Goal: Information Seeking & Learning: Learn about a topic

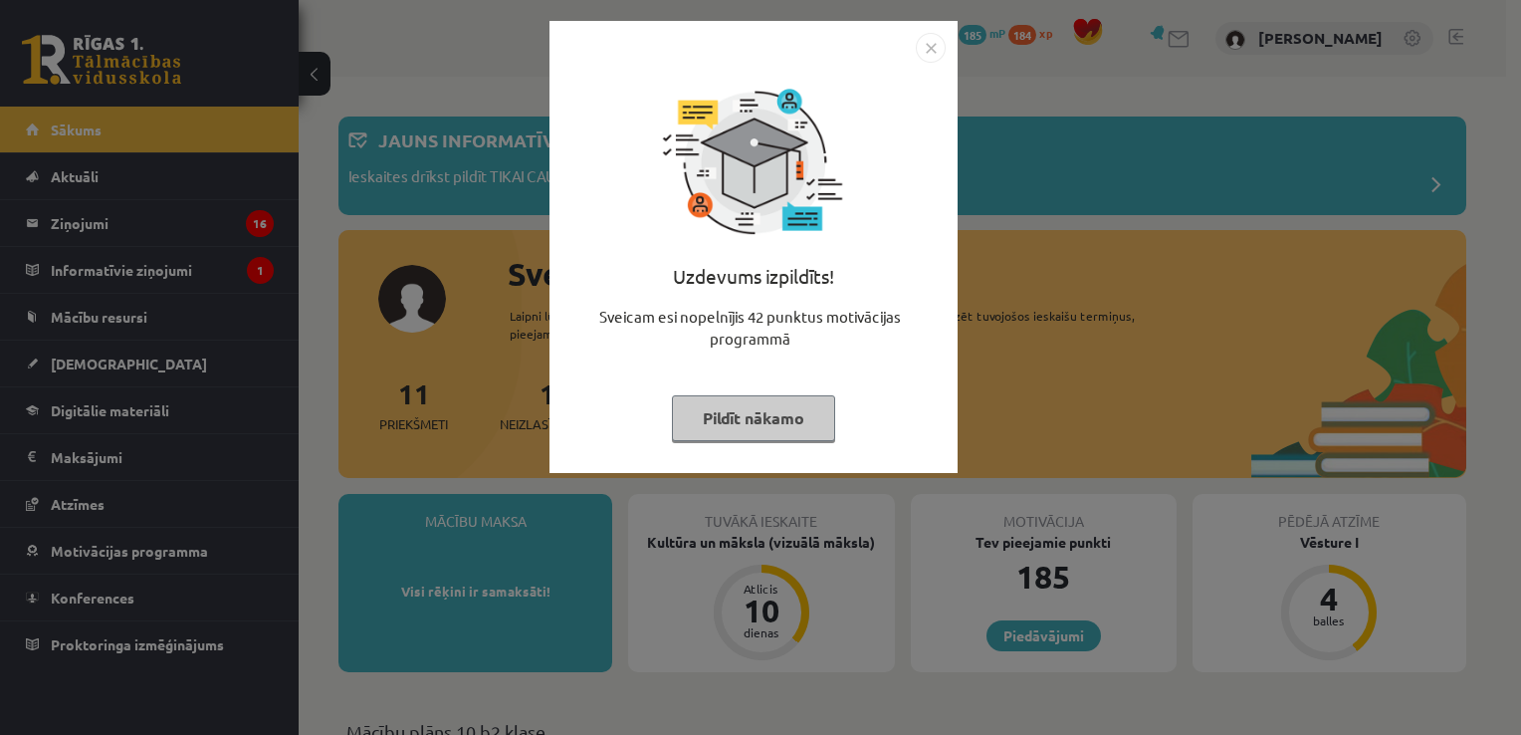
click at [726, 416] on button "Pildīt nākamo" at bounding box center [753, 418] width 163 height 46
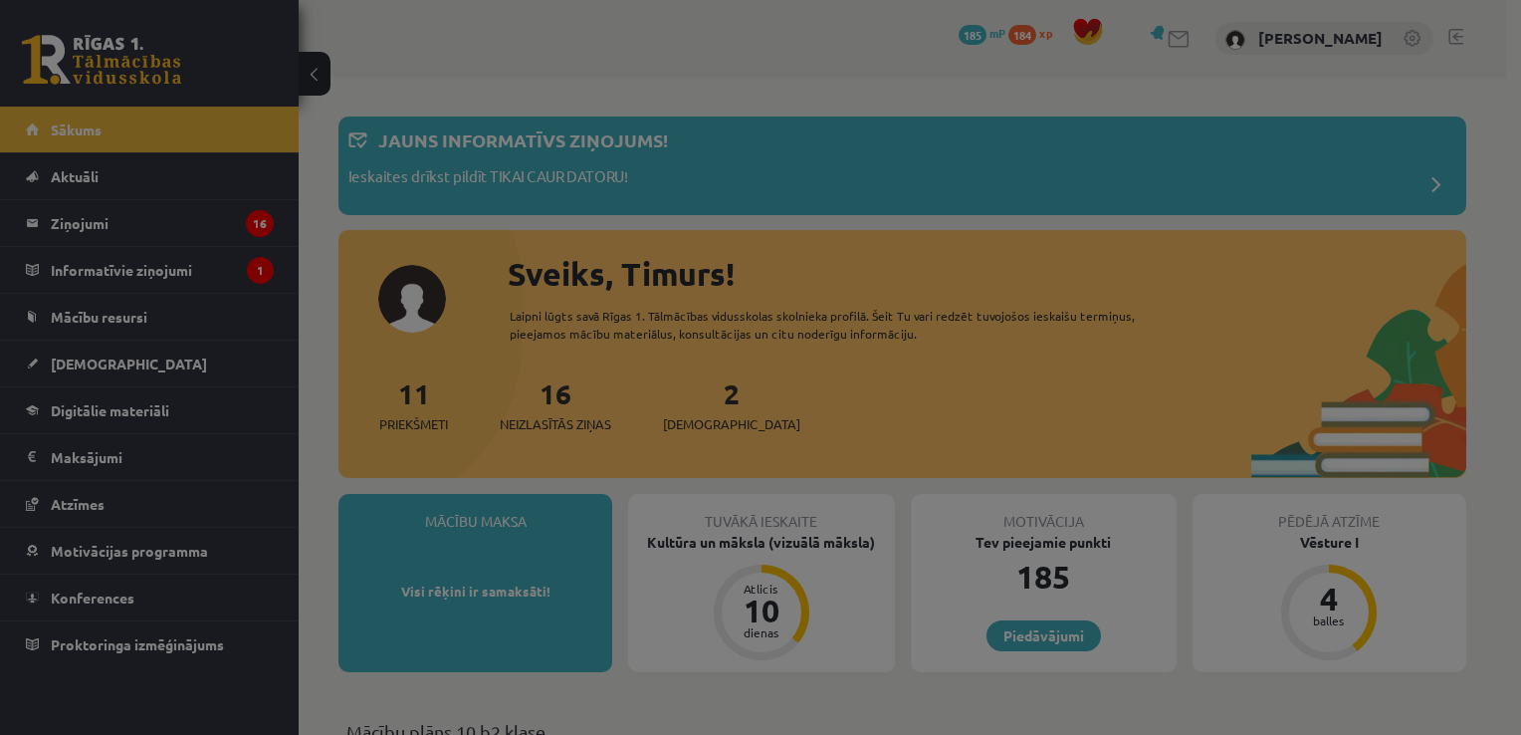
click at [726, 416] on body "0 Dāvanas 185 mP 184 xp [PERSON_NAME] Sākums Aktuāli Kā mācīties eSKOLĀ Kontakt…" at bounding box center [760, 367] width 1521 height 735
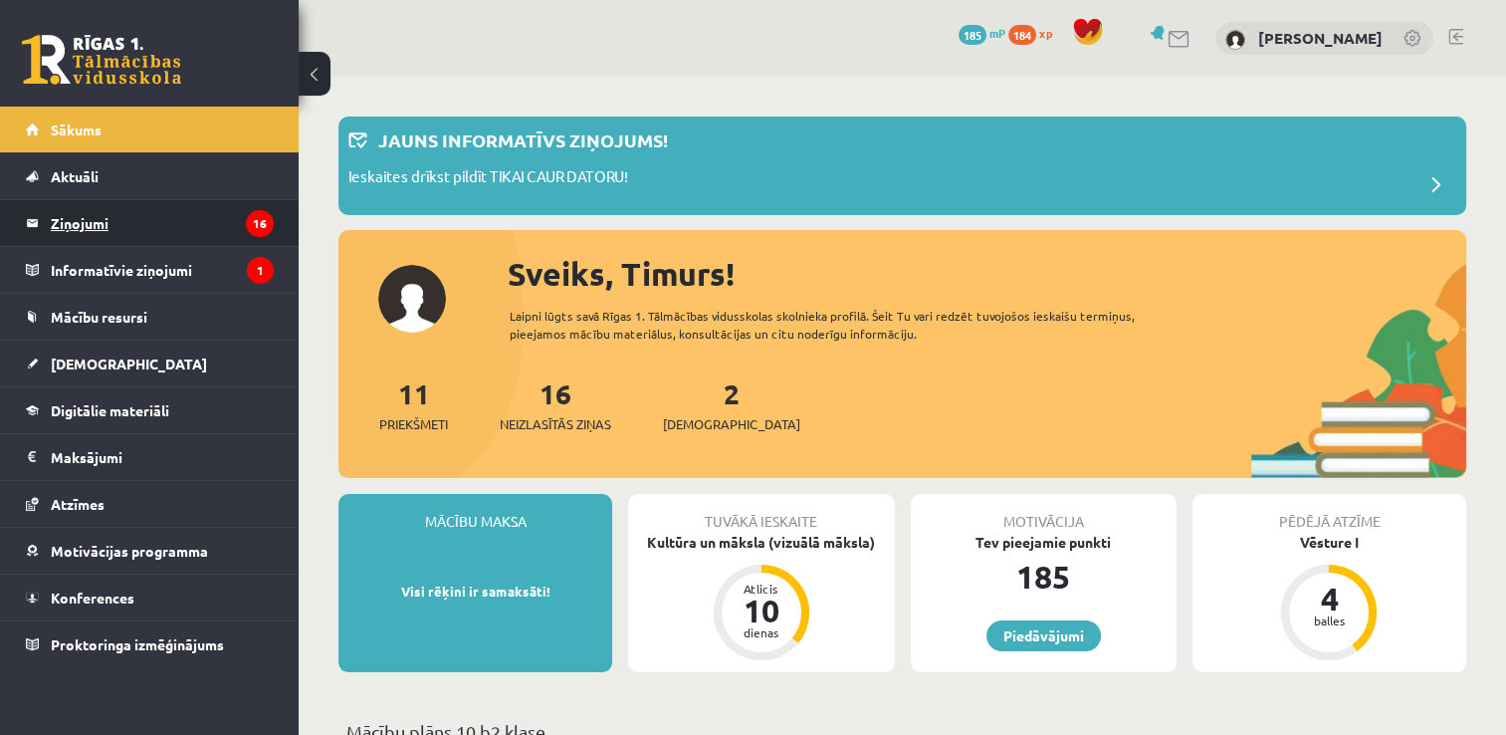
click at [115, 219] on legend "Ziņojumi 16" at bounding box center [162, 223] width 223 height 46
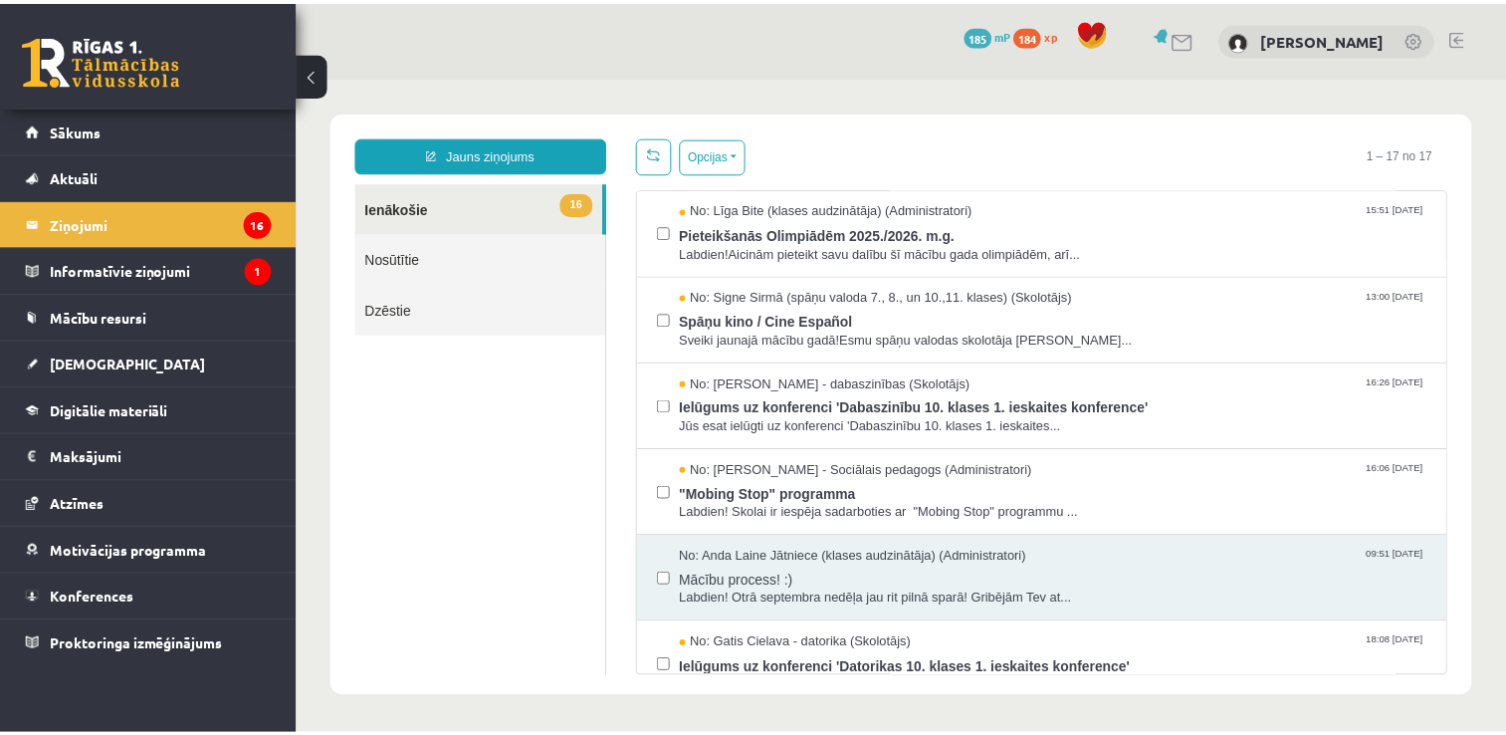
scroll to position [982, 0]
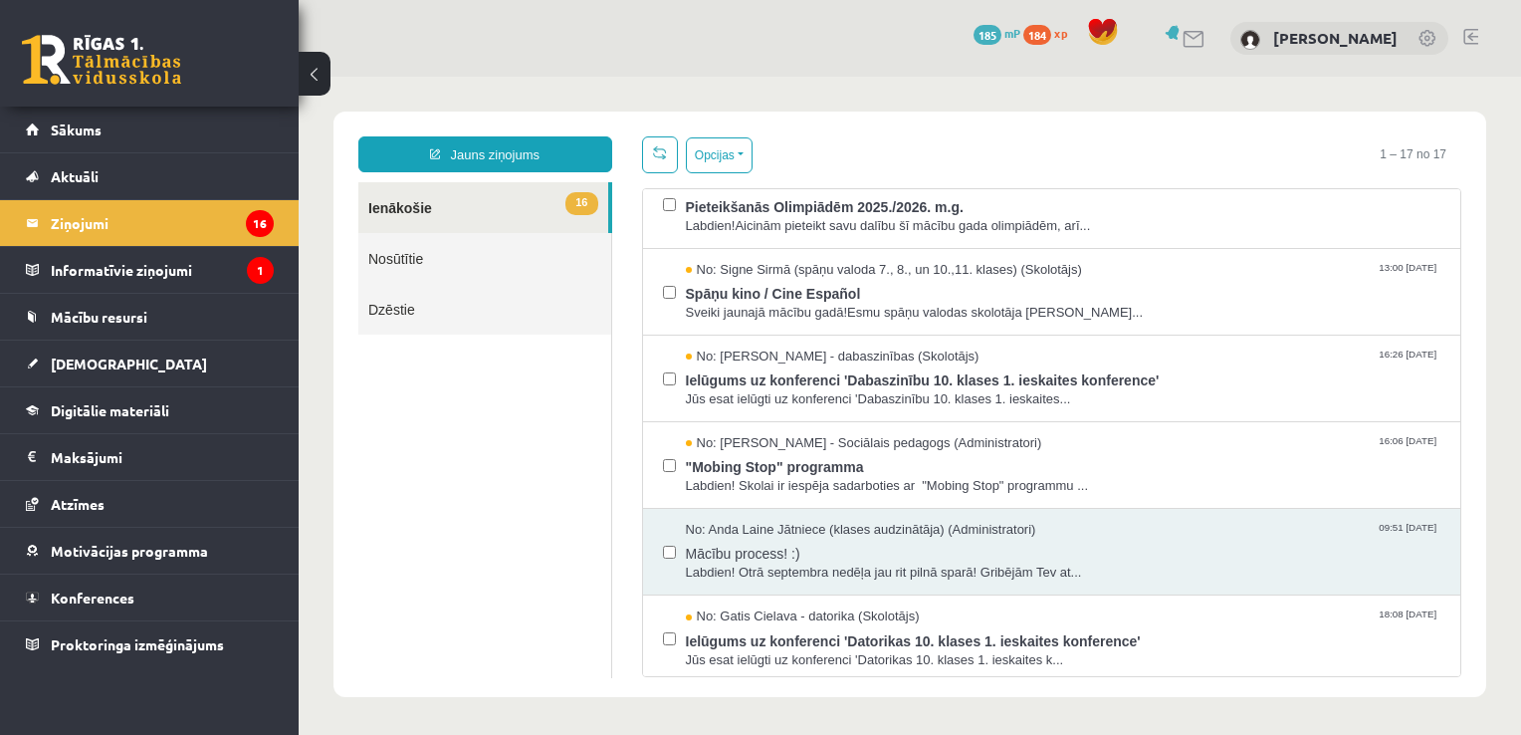
drag, startPoint x: 1453, startPoint y: 626, endPoint x: 1470, endPoint y: 454, distance: 173.1
click at [1470, 454] on div "Jauns ziņojums 16 Ienākošie Nosūtītie Dzēstie ** ********* ********* ******* Op…" at bounding box center [909, 403] width 1153 height 585
click at [71, 258] on legend "Informatīvie ziņojumi 1" at bounding box center [162, 270] width 223 height 46
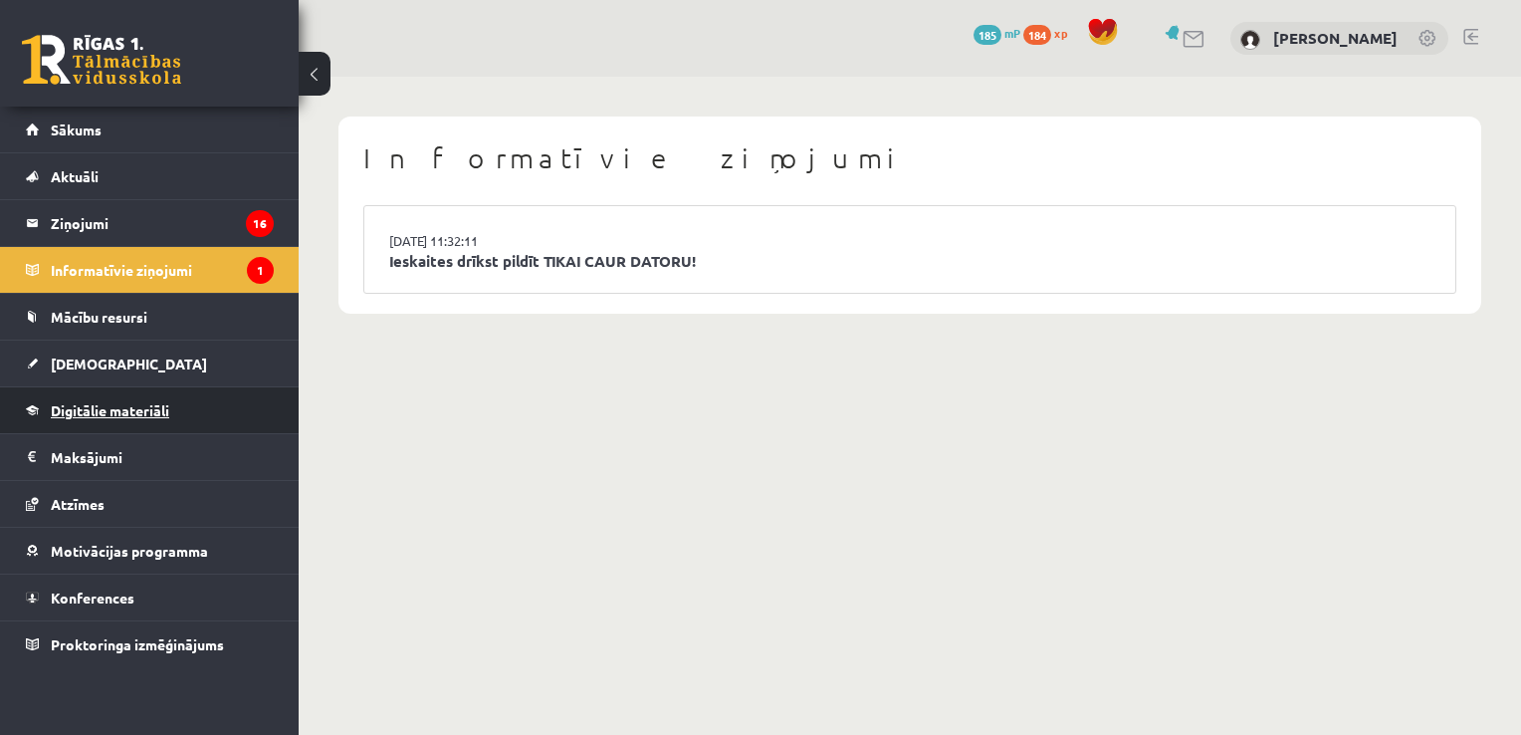
click at [66, 408] on span "Digitālie materiāli" at bounding box center [110, 410] width 118 height 18
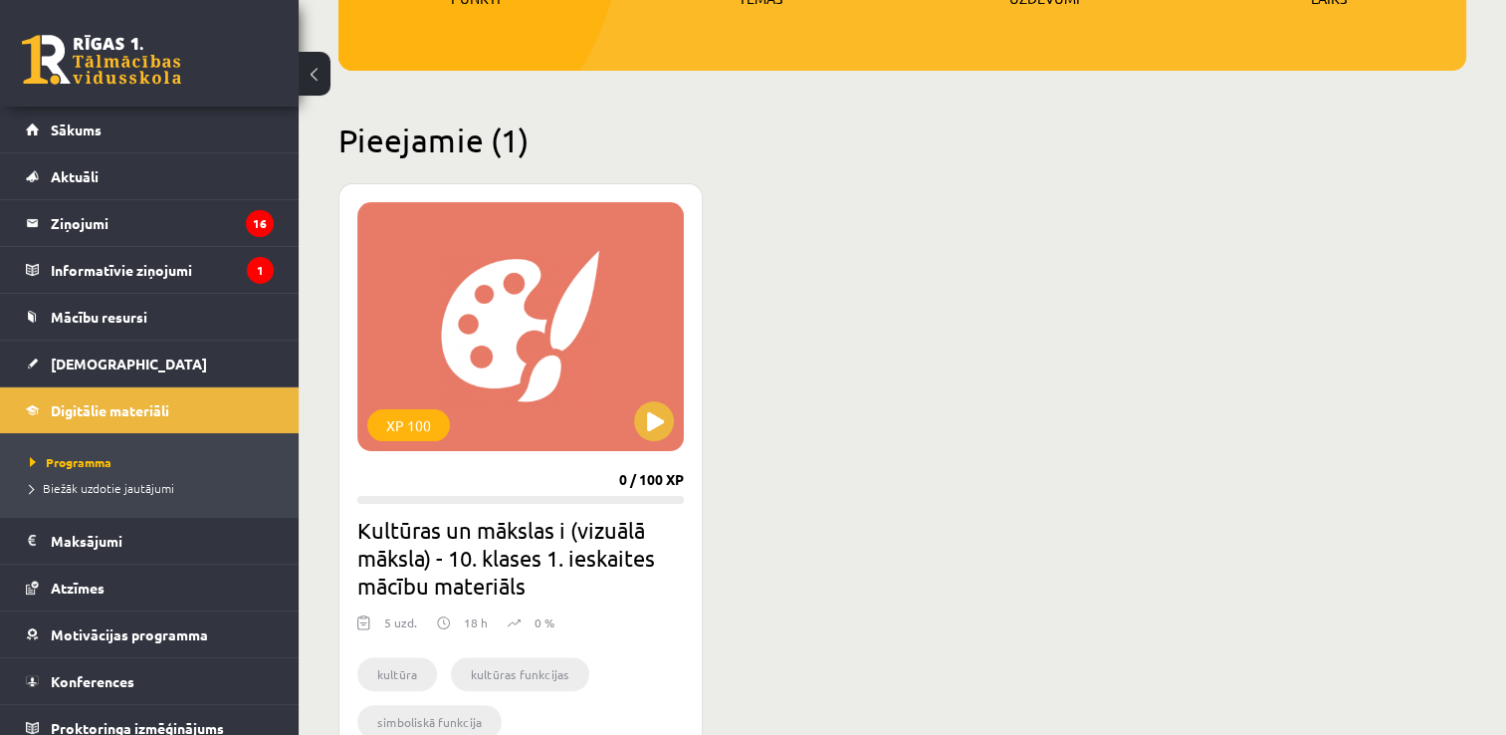
scroll to position [442, 0]
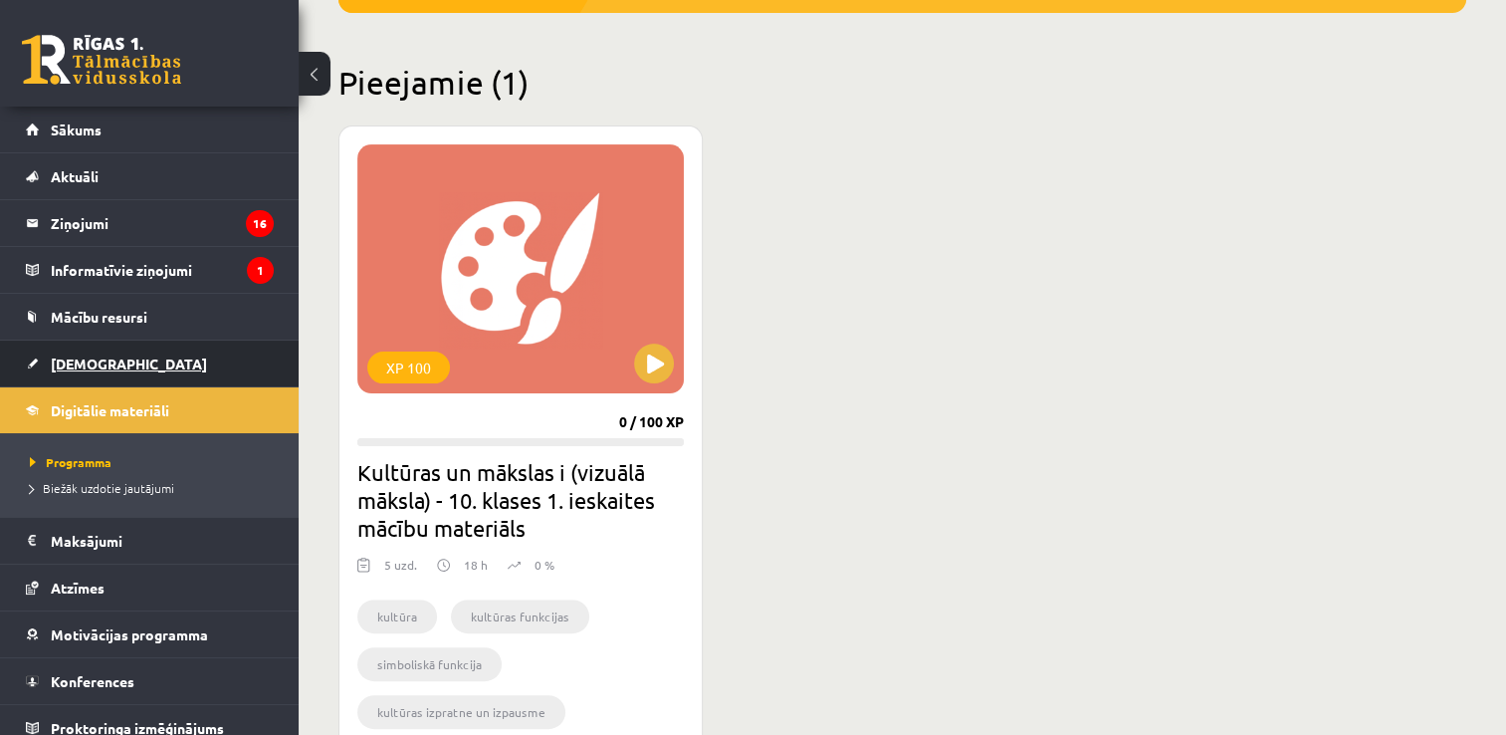
click at [79, 354] on span "[DEMOGRAPHIC_DATA]" at bounding box center [129, 363] width 156 height 18
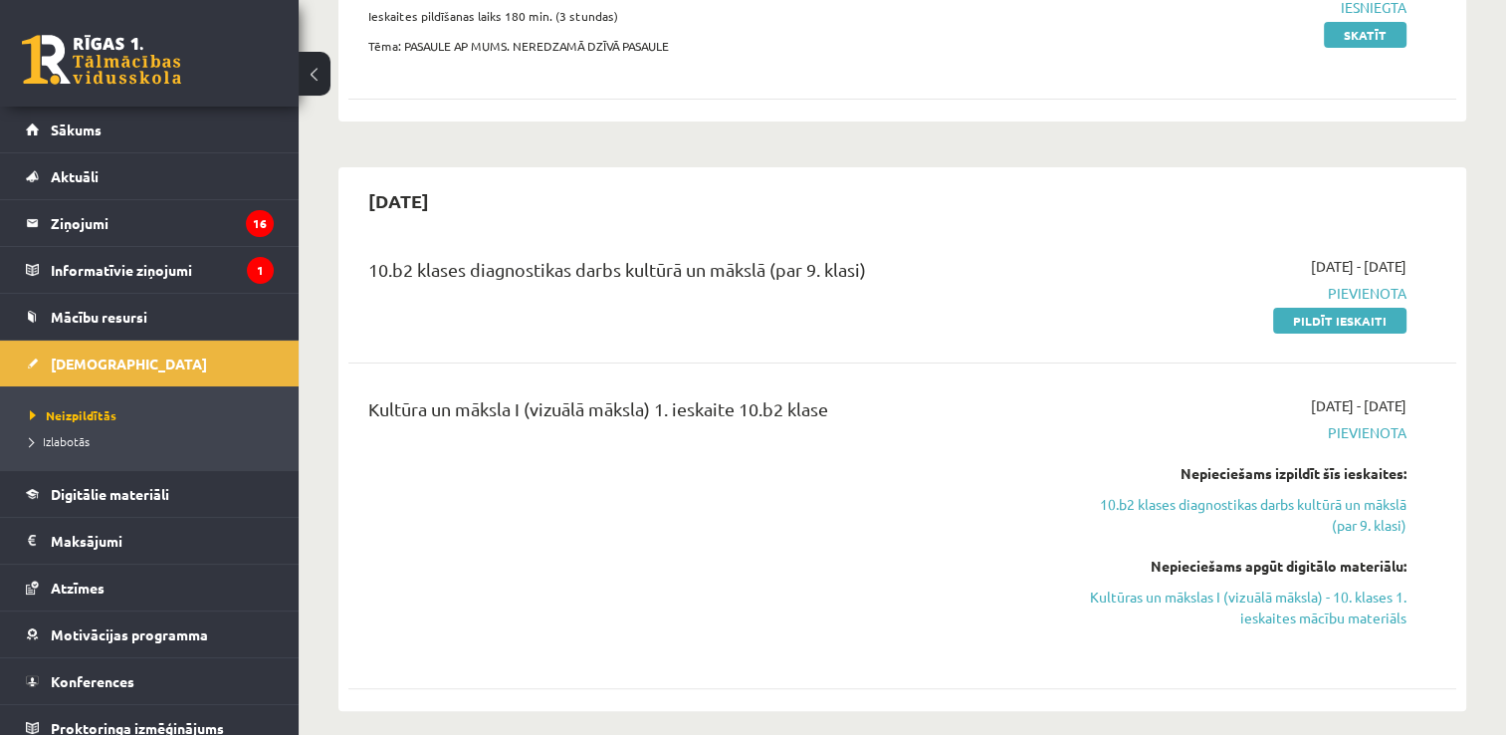
scroll to position [294, 0]
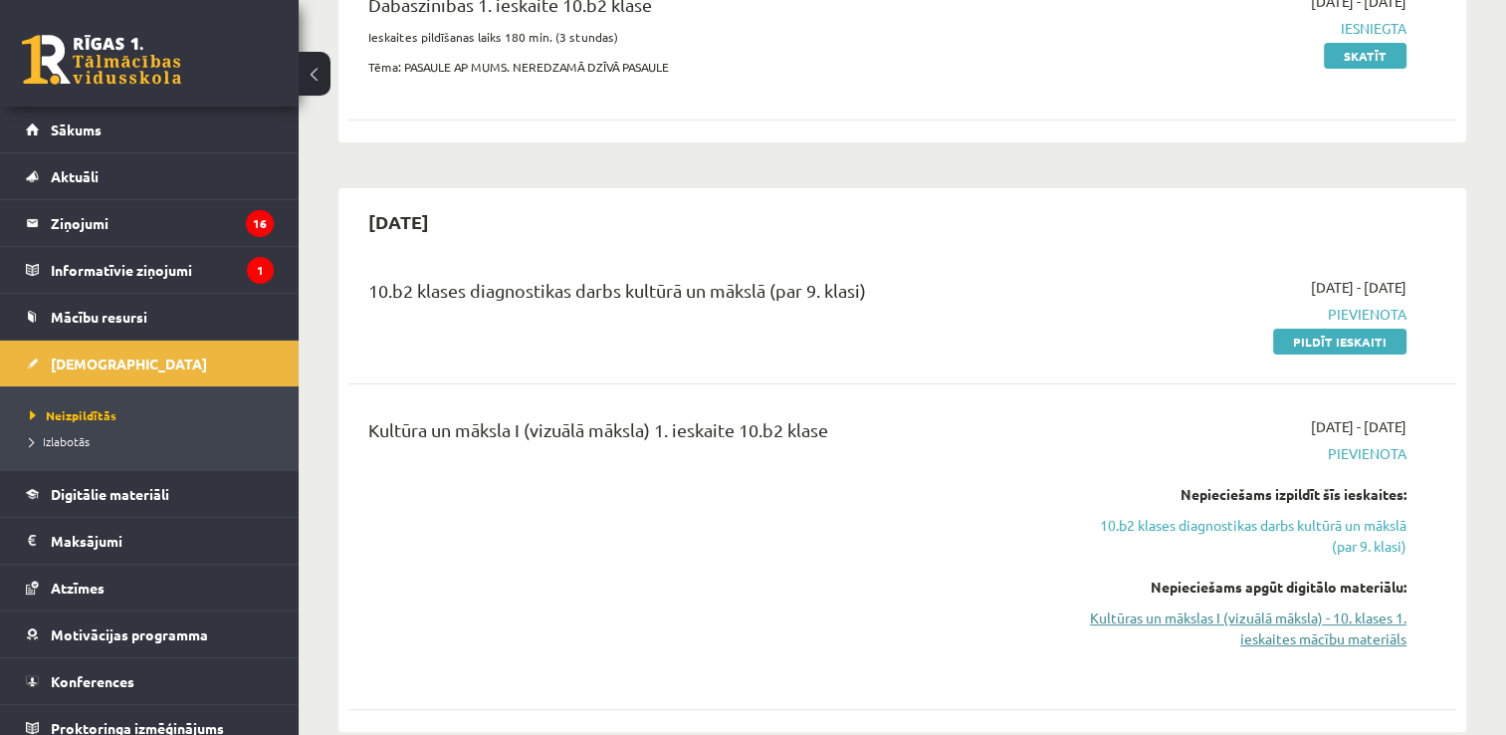
click at [1254, 626] on link "Kultūras un mākslas I (vizuālā māksla) - 10. klases 1. ieskaites mācību materiā…" at bounding box center [1243, 628] width 327 height 42
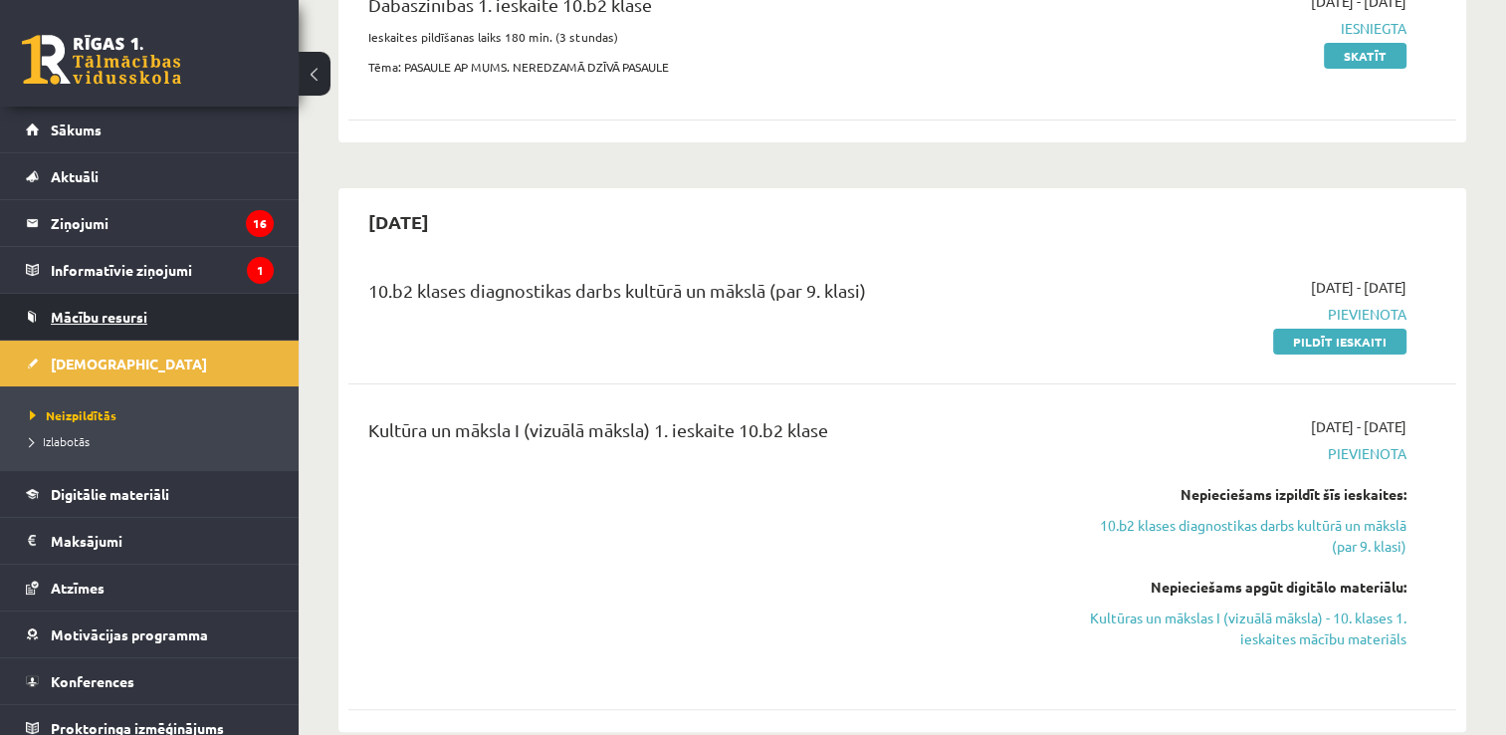
click at [85, 308] on span "Mācību resursi" at bounding box center [99, 317] width 97 height 18
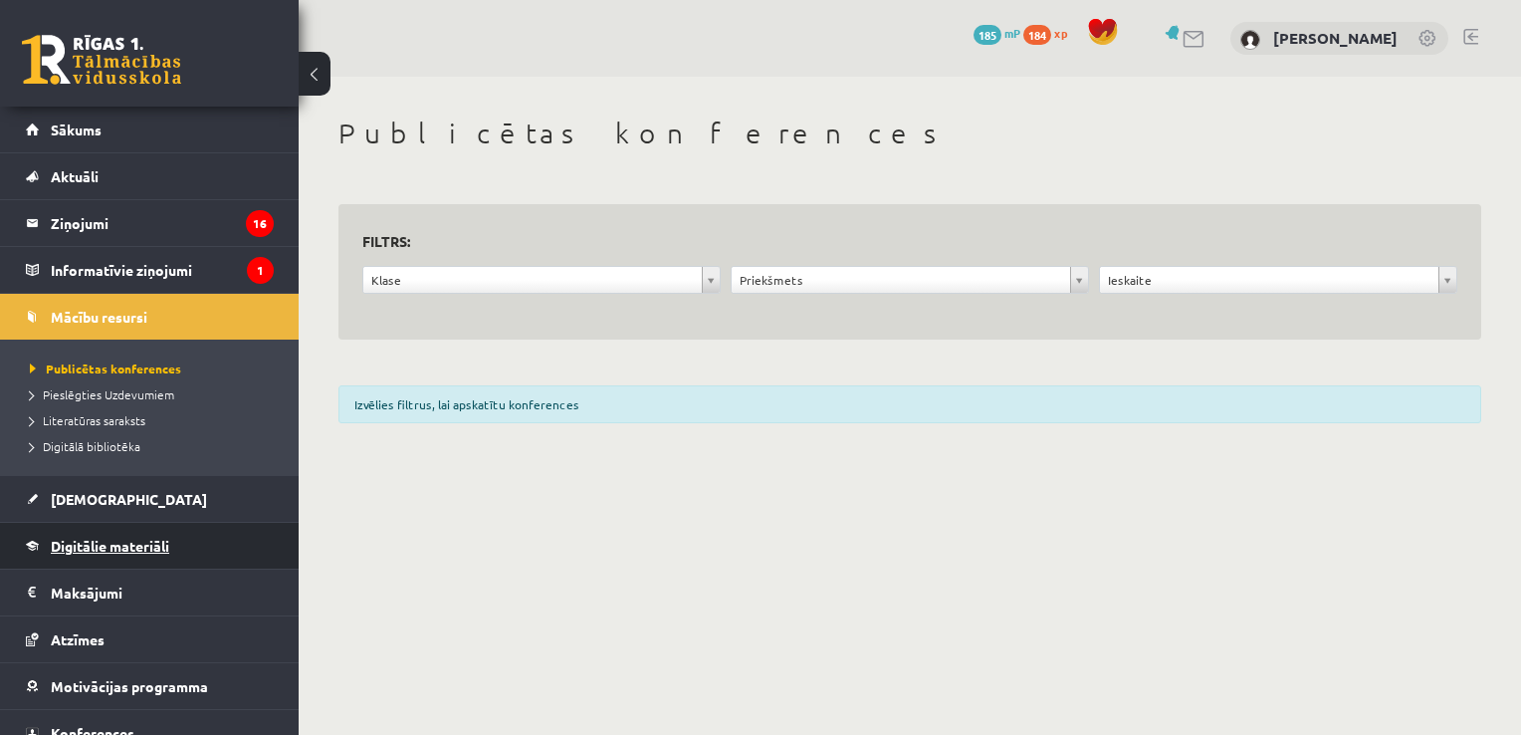
click at [94, 537] on span "Digitālie materiāli" at bounding box center [110, 546] width 118 height 18
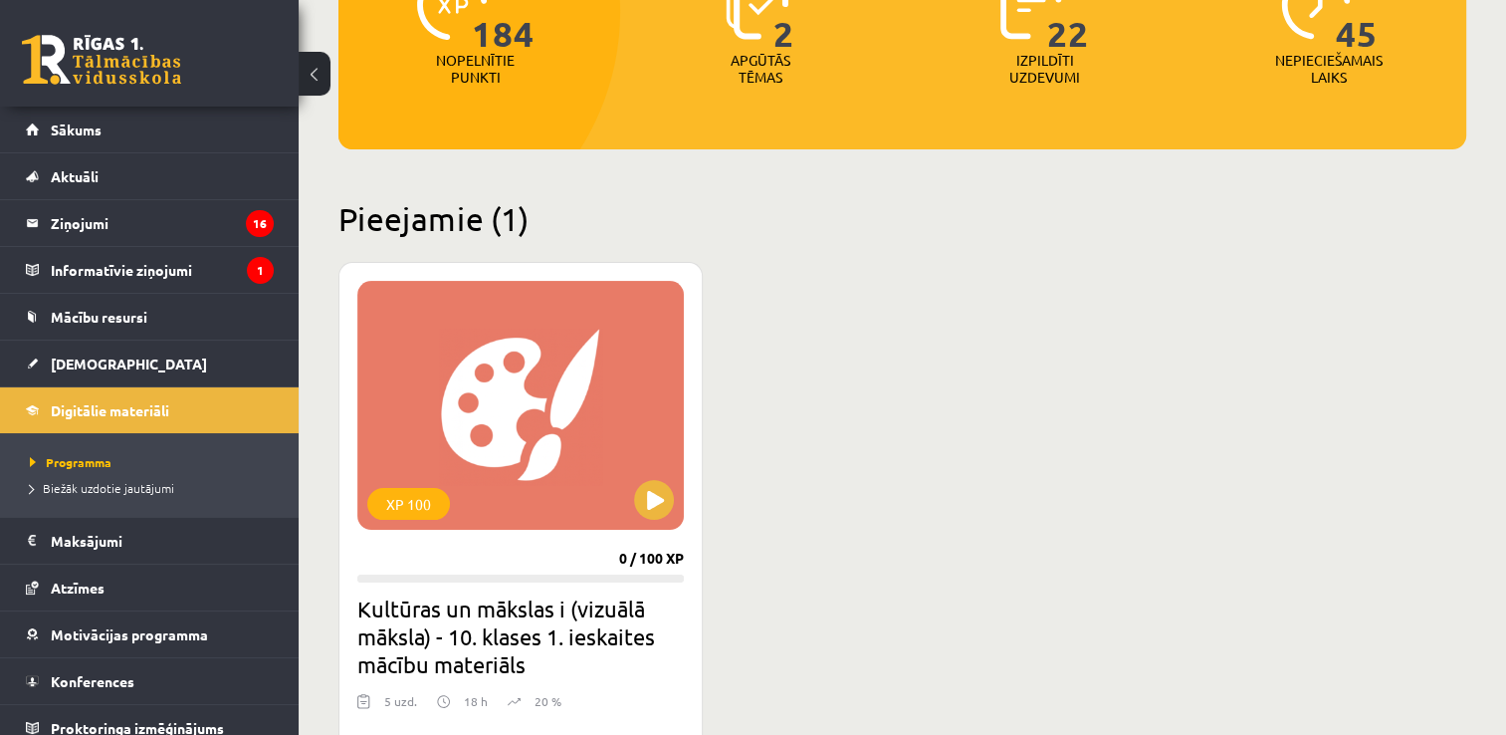
scroll to position [442, 0]
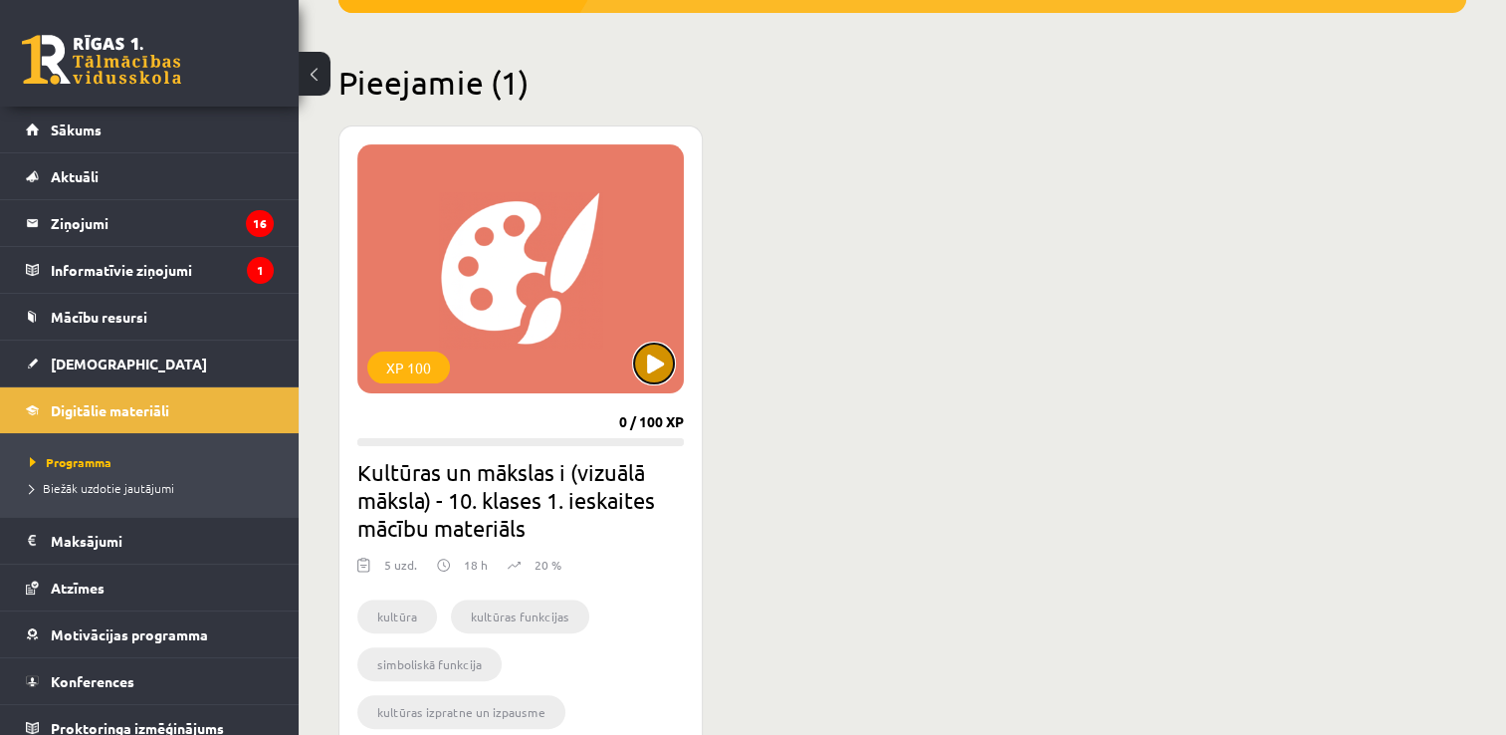
click at [656, 360] on button at bounding box center [654, 363] width 40 height 40
